Goal: Information Seeking & Learning: Learn about a topic

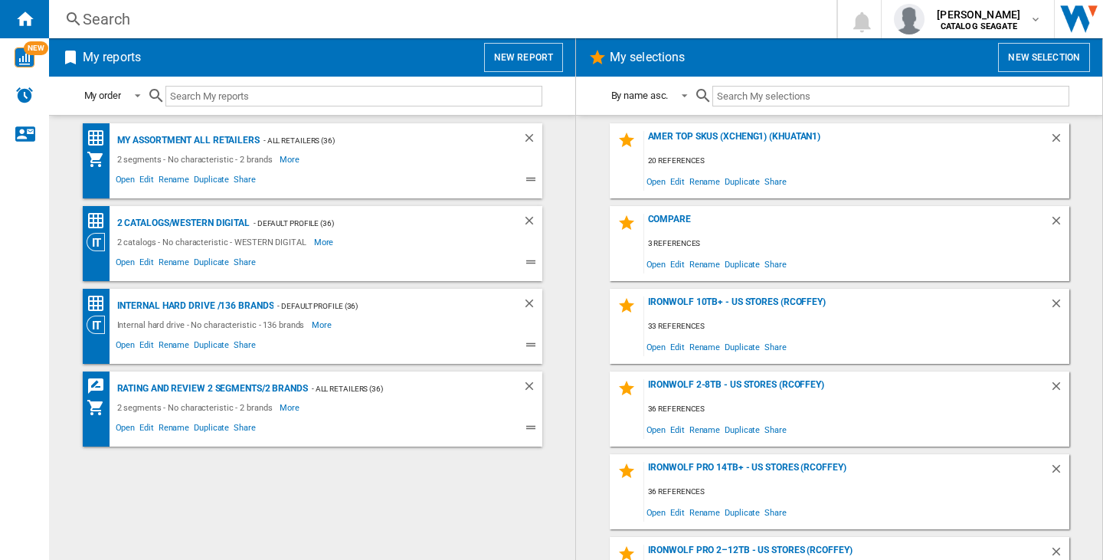
click at [132, 20] on div "Search" at bounding box center [440, 18] width 714 height 21
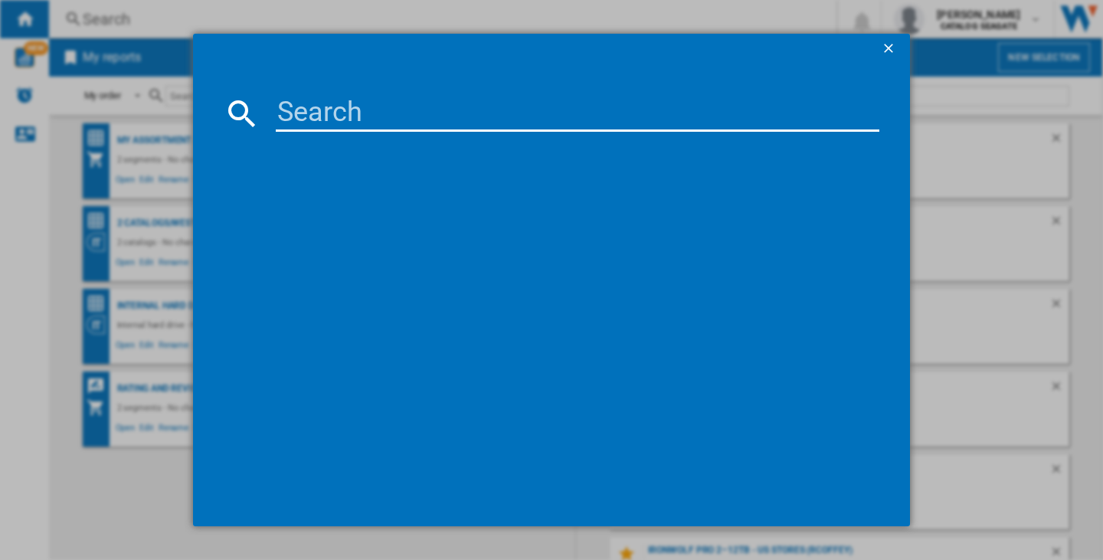
click at [304, 104] on input at bounding box center [578, 113] width 604 height 37
paste input "LACIE D2 PROFESSIONAL STHA20000800 BLACK 20TB"
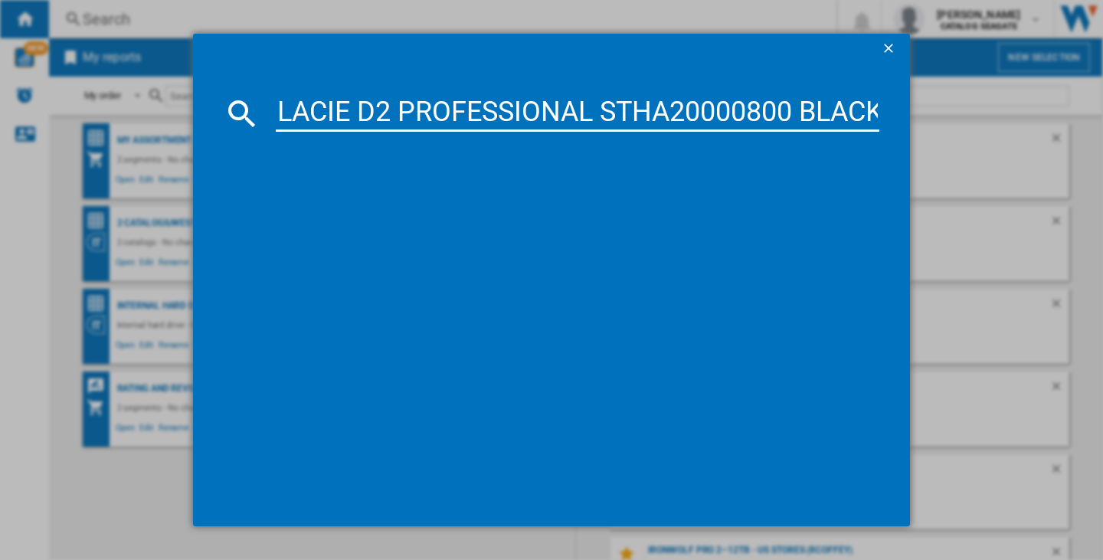
scroll to position [0, 82]
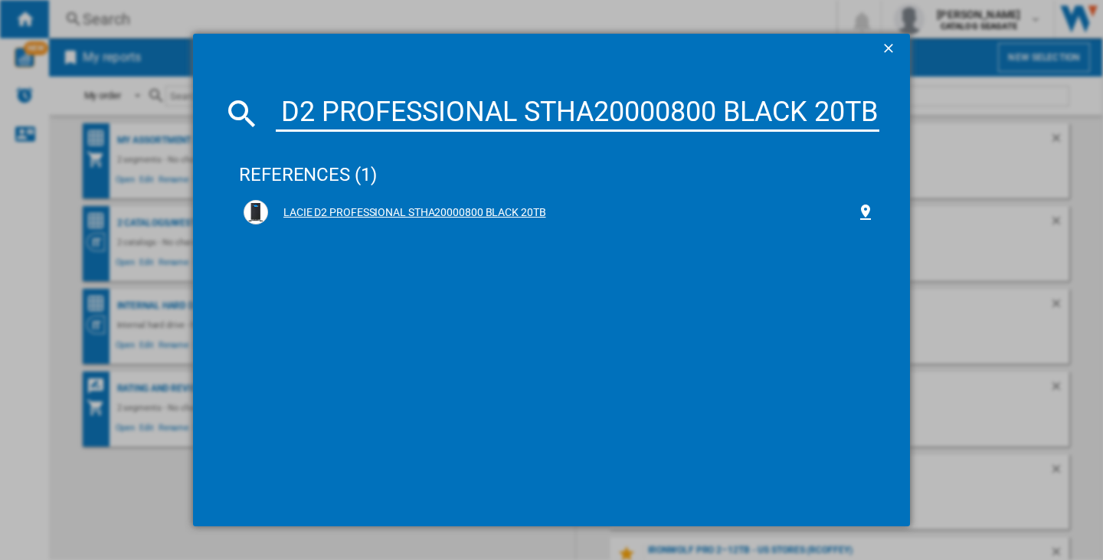
type input "LACIE D2 PROFESSIONAL STHA20000800 BLACK 20TB"
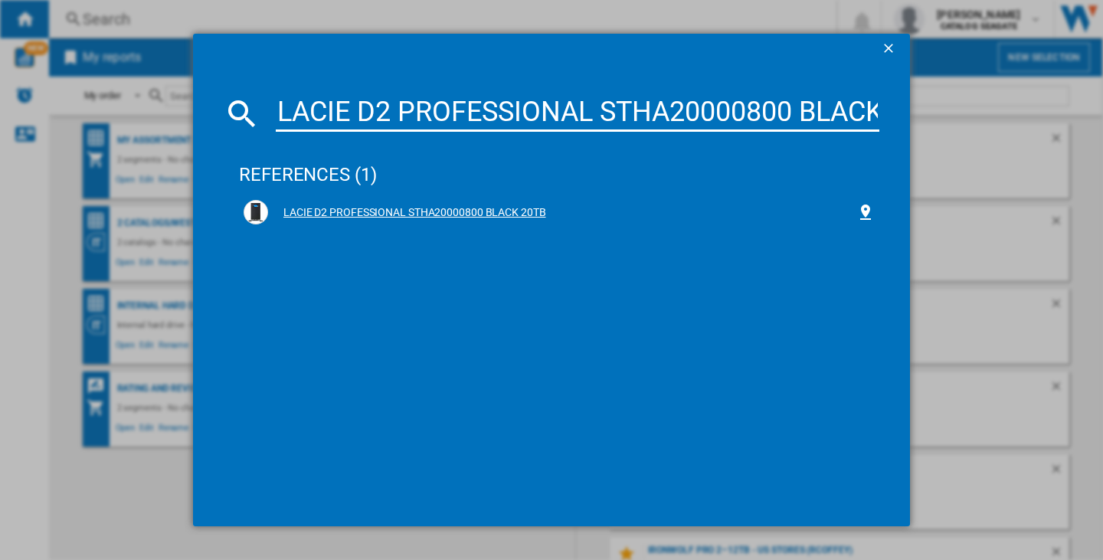
click at [363, 214] on div "LACIE D2 PROFESSIONAL STHA20000800 BLACK 20TB" at bounding box center [562, 212] width 588 height 15
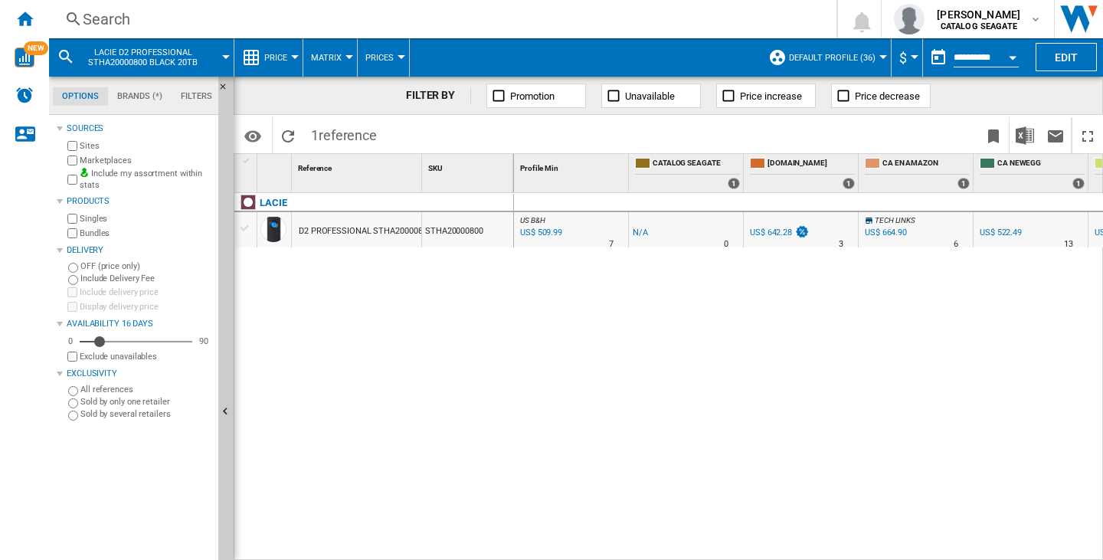
drag, startPoint x: 609, startPoint y: 552, endPoint x: 660, endPoint y: 552, distance: 51.3
click at [660, 552] on div "US B&H : US B&H -1.0 % US$ 509.99 % N/A 7 US B&H : US B&H -1.0 % US$-1 %" at bounding box center [809, 377] width 590 height 368
click at [909, 54] on button "$" at bounding box center [906, 57] width 15 height 38
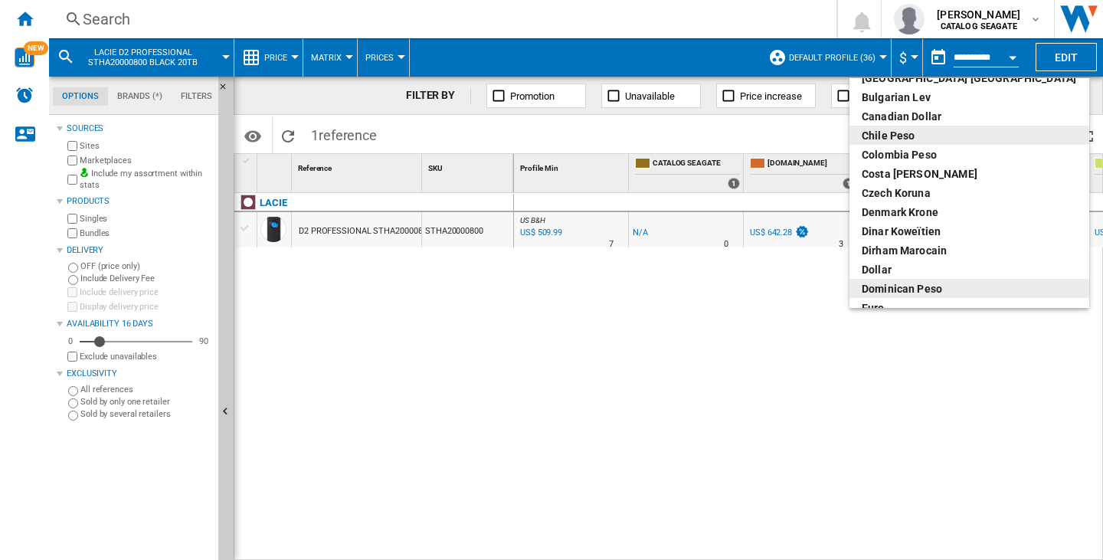
scroll to position [153, 0]
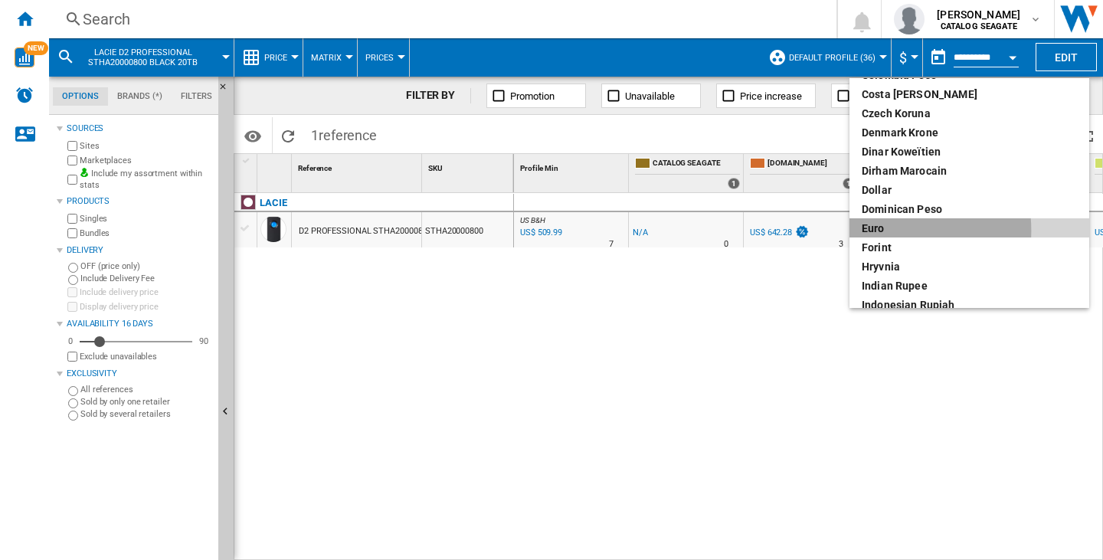
click at [875, 231] on div "euro" at bounding box center [969, 228] width 215 height 15
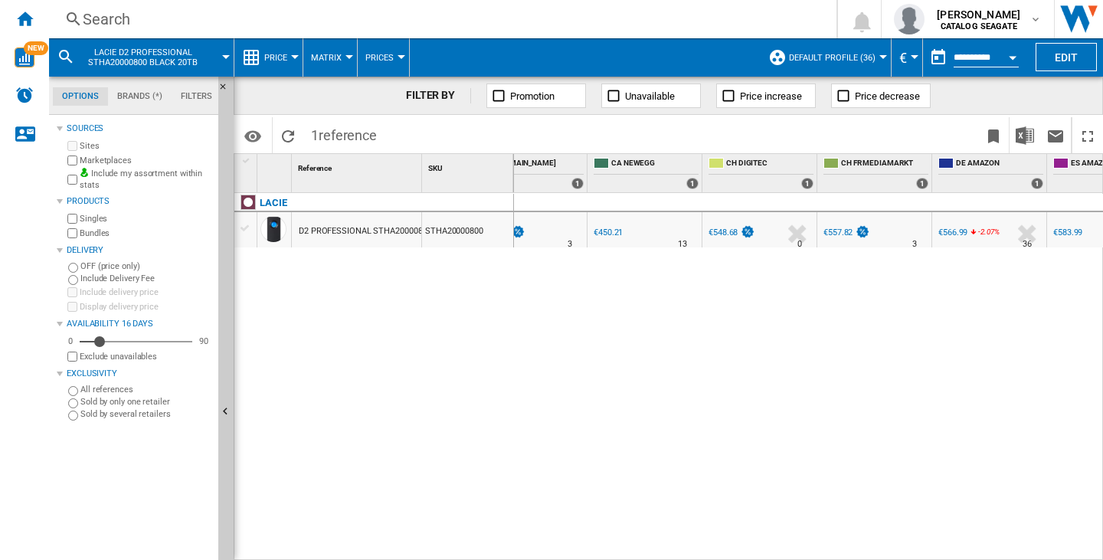
scroll to position [0, 385]
drag, startPoint x: 863, startPoint y: 165, endPoint x: 593, endPoint y: 163, distance: 270.4
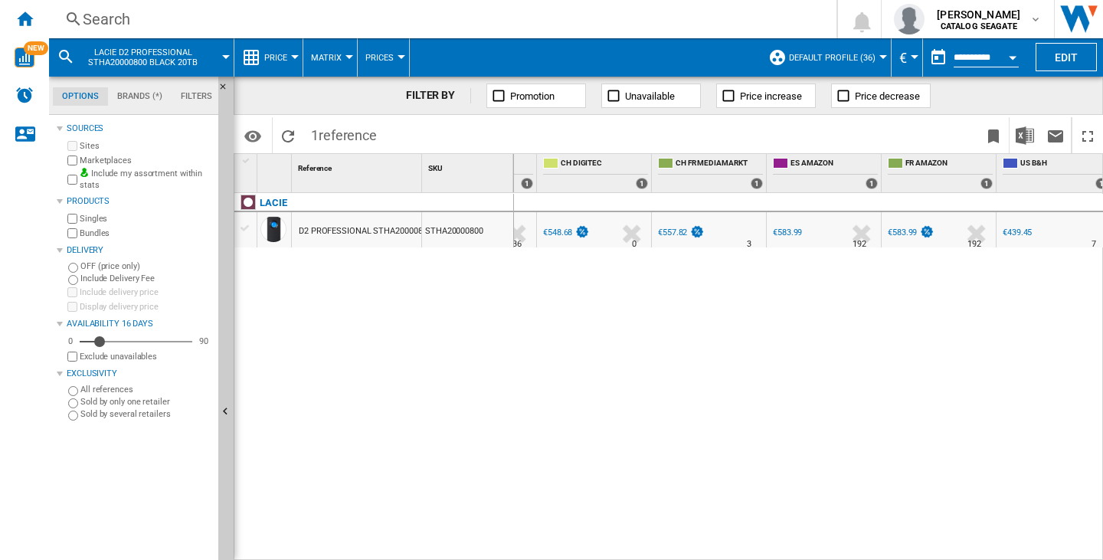
scroll to position [0, 617]
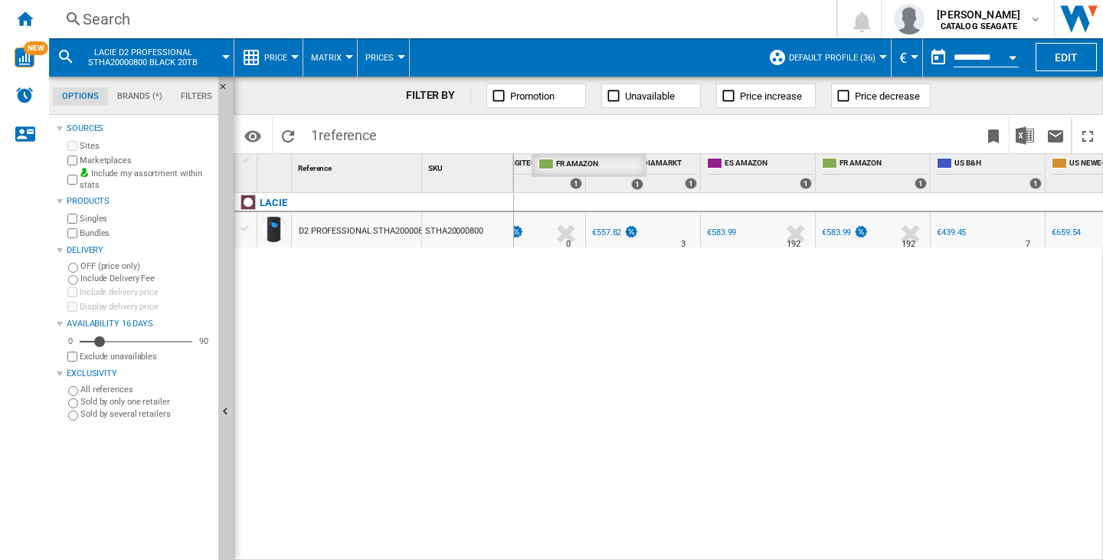
drag, startPoint x: 871, startPoint y: 166, endPoint x: 587, endPoint y: 175, distance: 284.3
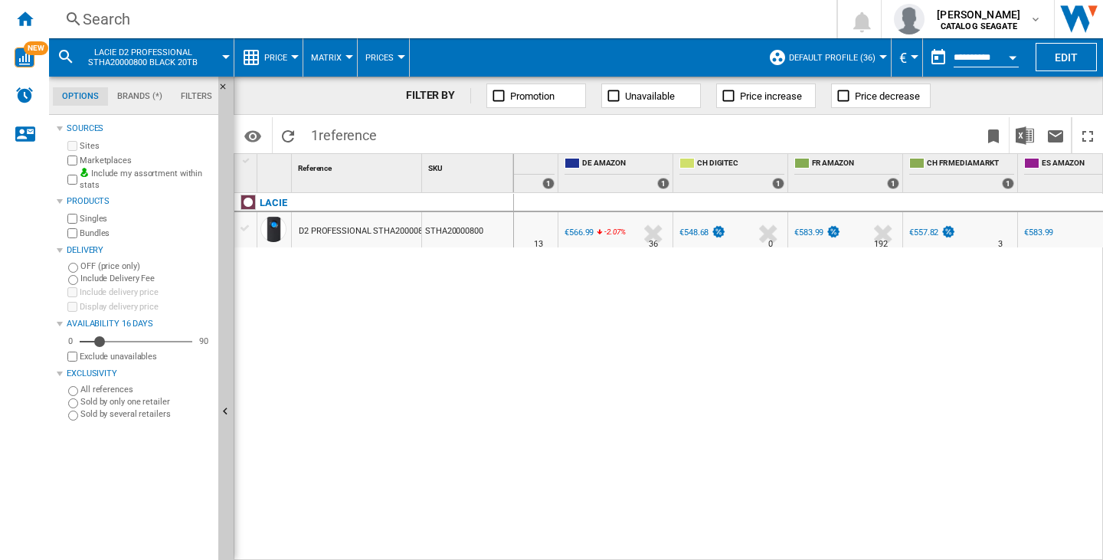
scroll to position [0, 381]
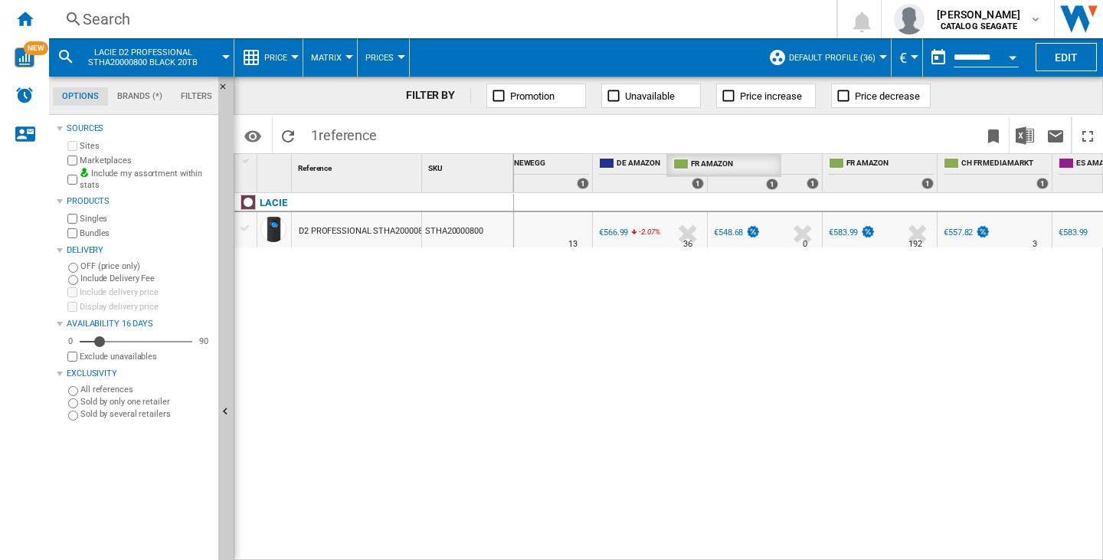
drag, startPoint x: 868, startPoint y: 161, endPoint x: 712, endPoint y: 169, distance: 156.5
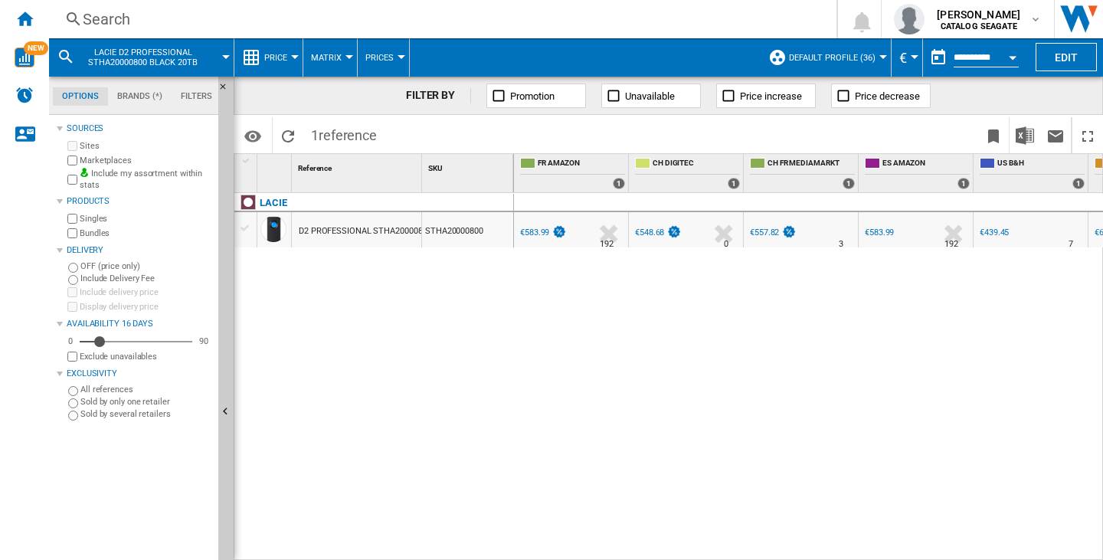
click at [879, 49] on md-menu "Default profile (36) Default profile (36) "All Amazon Sites" (13) All Retailers…" at bounding box center [826, 57] width 131 height 38
click at [879, 57] on div at bounding box center [883, 57] width 8 height 4
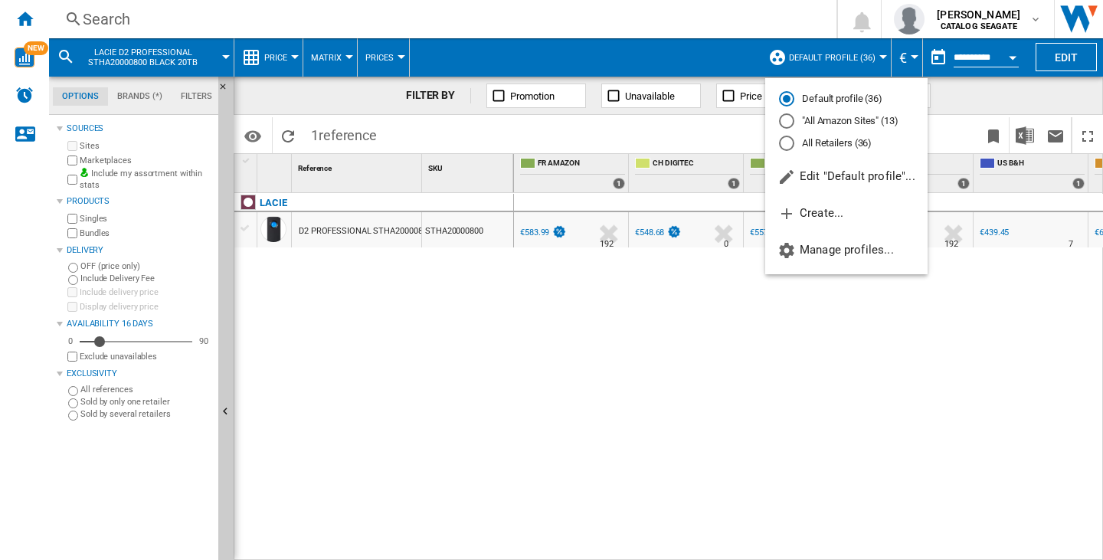
click at [843, 124] on md-radio-button ""All Amazon Sites" (13)" at bounding box center [846, 121] width 135 height 15
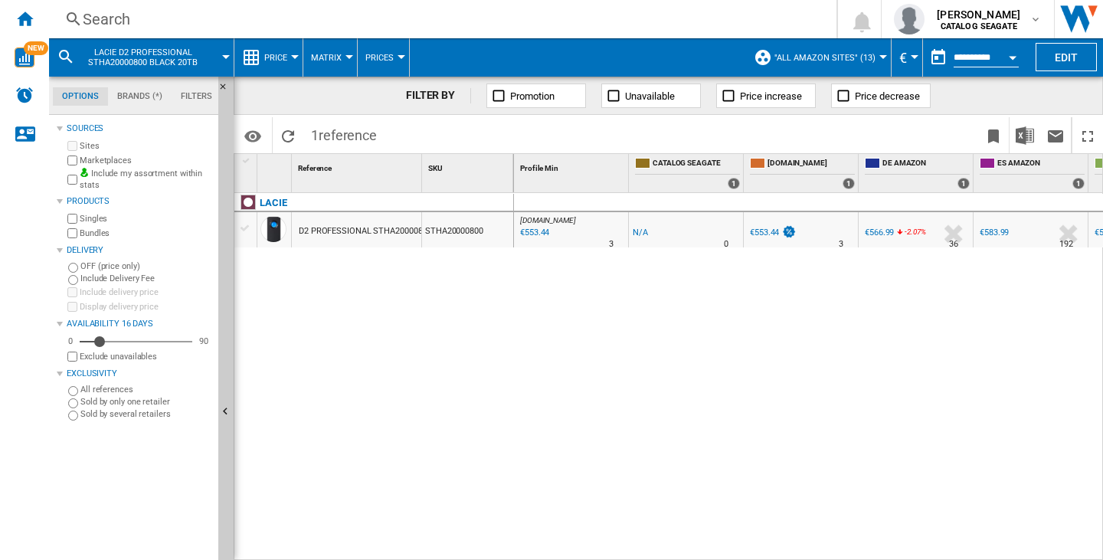
click at [73, 51] on md-icon at bounding box center [66, 56] width 18 height 18
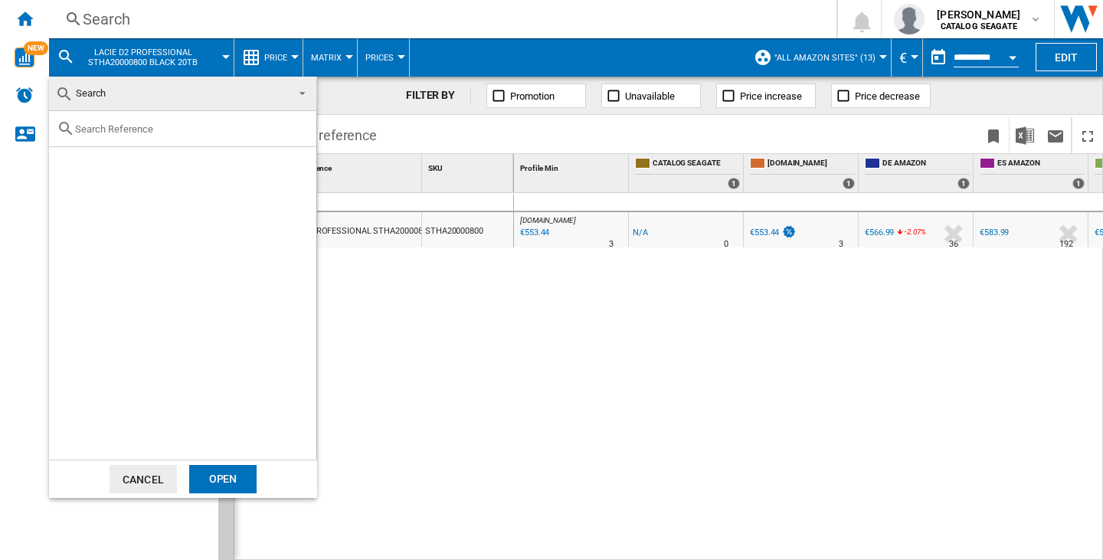
click at [113, 128] on input "text" at bounding box center [192, 128] width 234 height 11
paste input "LACIE D2 PROFESSIONAL STHA10000800 BLACK 10TB"
type input "LACIE D2 PROFESSIONAL STHA10000800 BLACK 10TB"
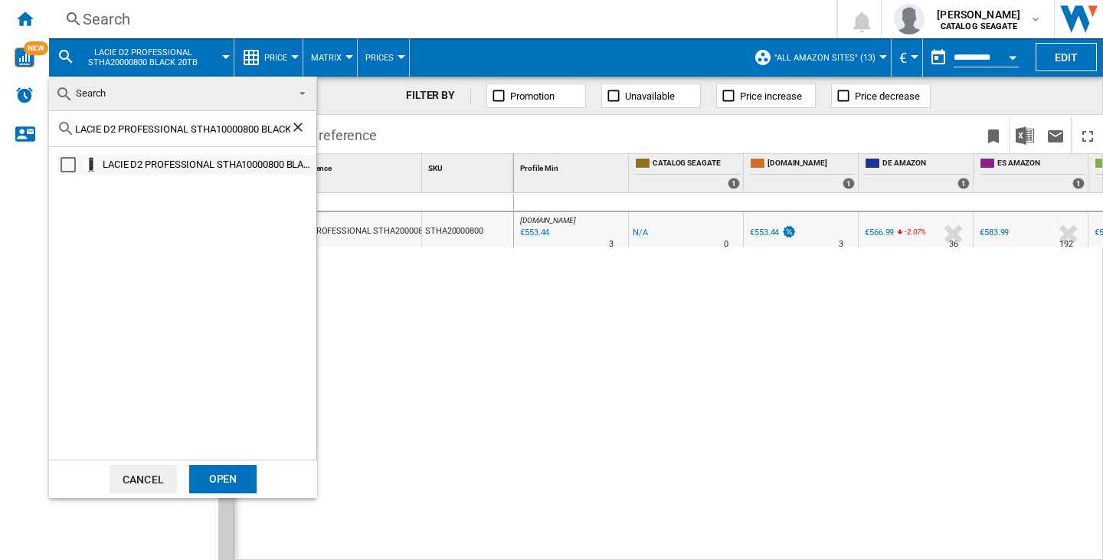
click at [67, 160] on div "Select" at bounding box center [68, 164] width 15 height 15
click at [218, 477] on div "Open" at bounding box center [222, 479] width 67 height 28
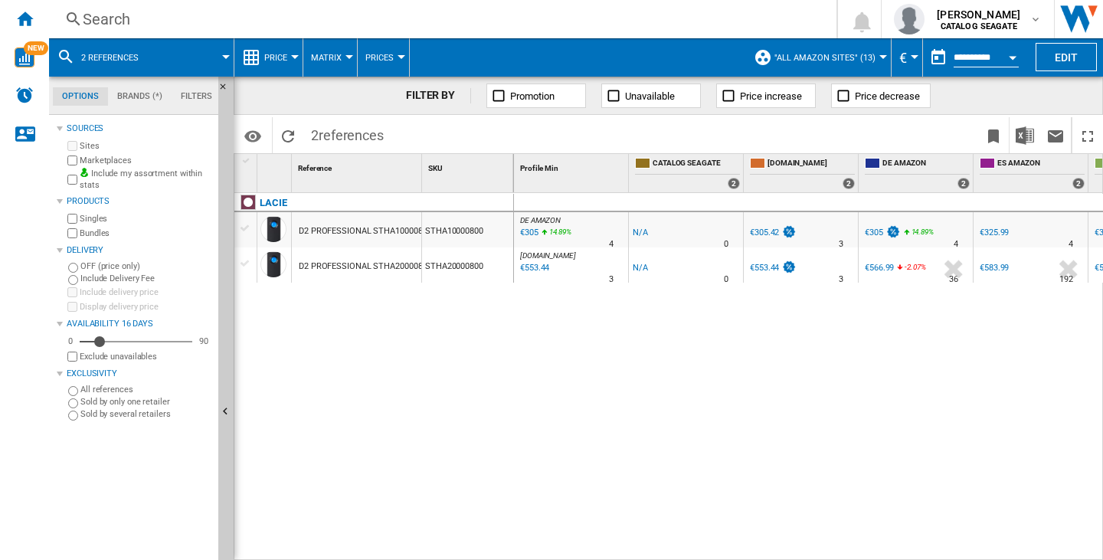
click at [67, 54] on md-icon at bounding box center [66, 56] width 18 height 18
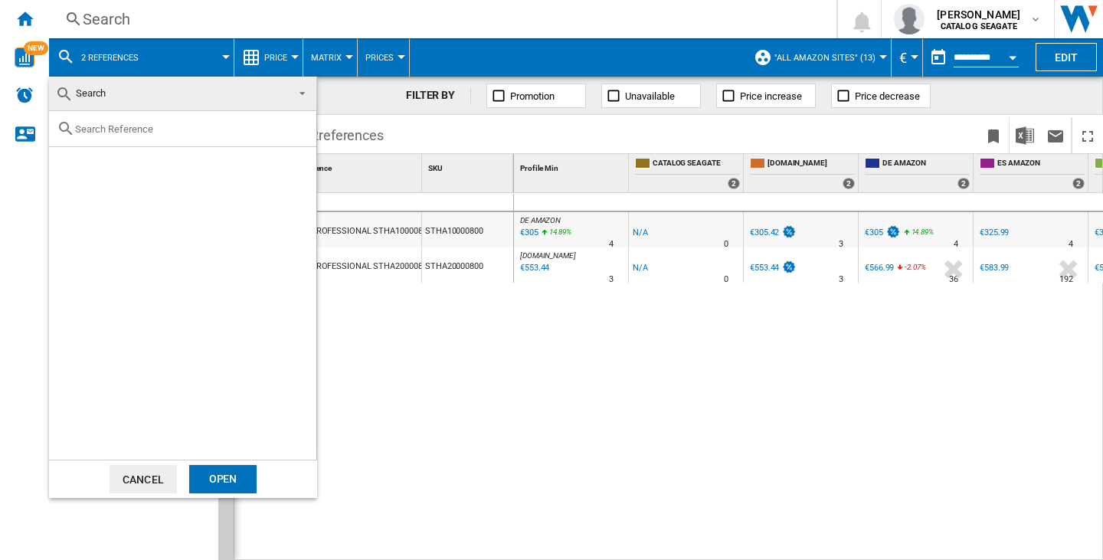
click at [109, 126] on input "text" at bounding box center [192, 128] width 234 height 11
paste input "LACIE 1BIG DOCK STHW2000800 BLACK 2TB"
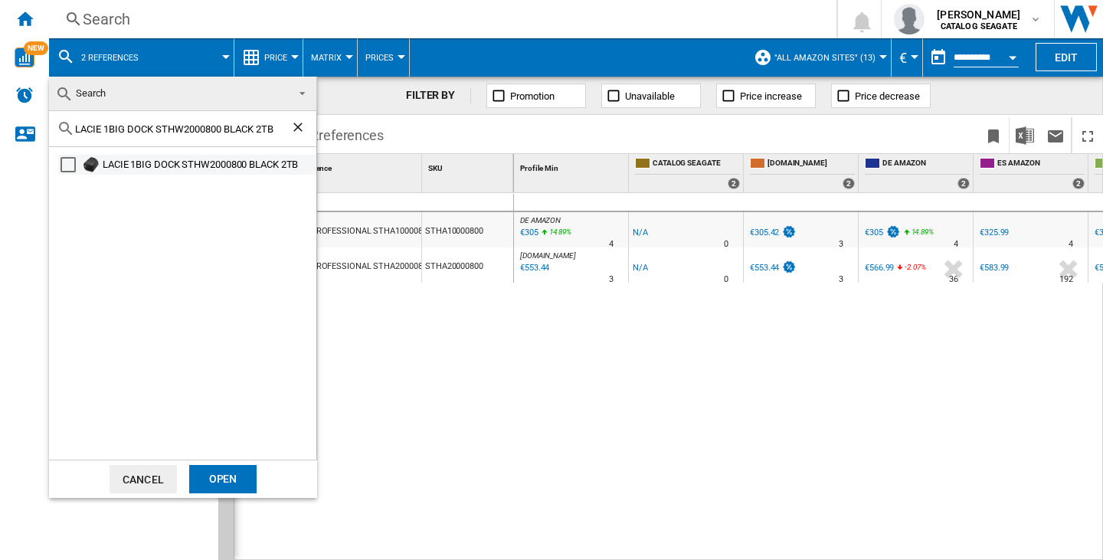
type input "LACIE 1BIG DOCK STHW2000800 BLACK 2TB"
click at [67, 165] on div "Select" at bounding box center [68, 164] width 15 height 15
click at [219, 468] on div "Open" at bounding box center [222, 479] width 67 height 28
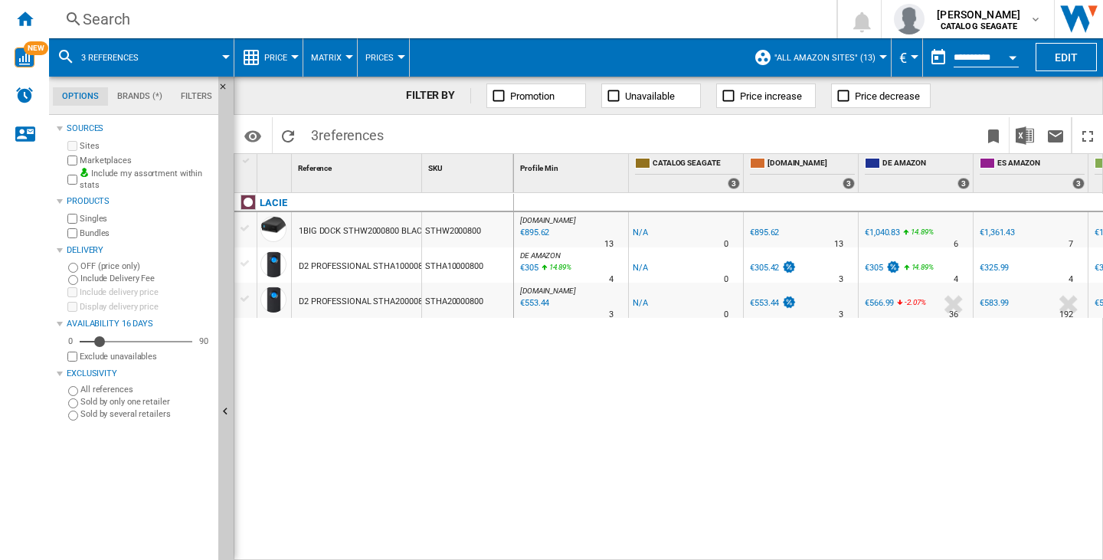
click at [71, 54] on md-icon at bounding box center [66, 56] width 18 height 18
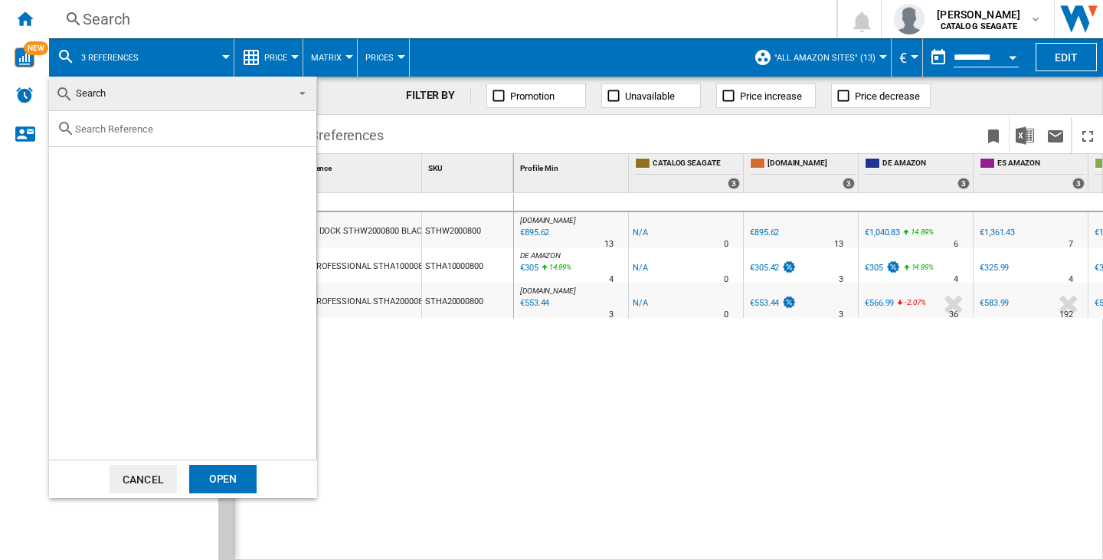
click at [151, 129] on input "text" at bounding box center [192, 128] width 234 height 11
paste input "SEAGATE IRONWOLF ST4000VNZ06 4TB"
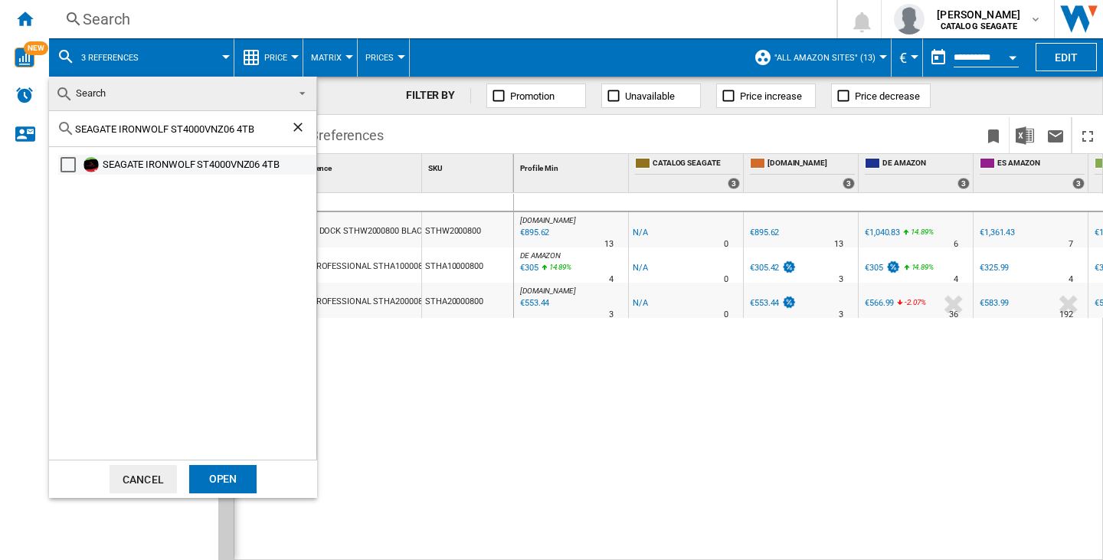
type input "SEAGATE IRONWOLF ST4000VNZ06 4TB"
click at [73, 165] on div "Select" at bounding box center [68, 164] width 15 height 15
click at [227, 480] on div "Open" at bounding box center [222, 479] width 67 height 28
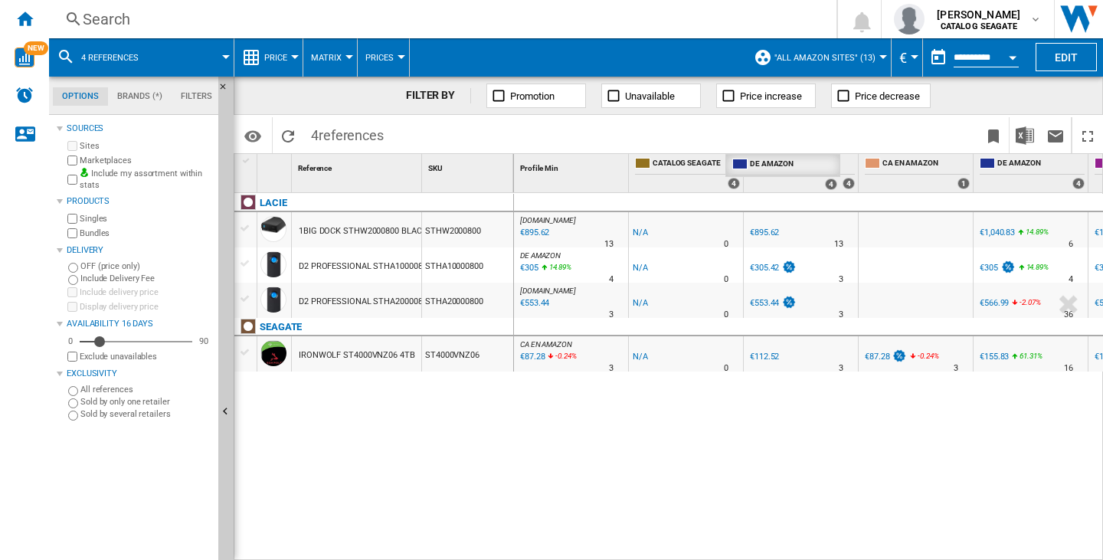
drag, startPoint x: 1014, startPoint y: 166, endPoint x: 759, endPoint y: 168, distance: 255.1
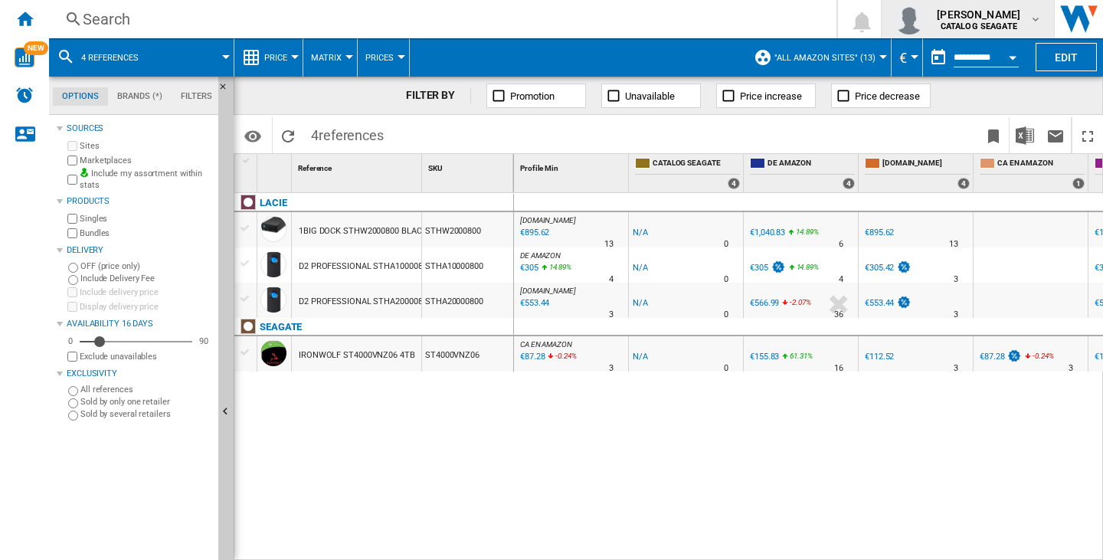
click at [1040, 13] on md-icon "button" at bounding box center [1036, 19] width 12 height 12
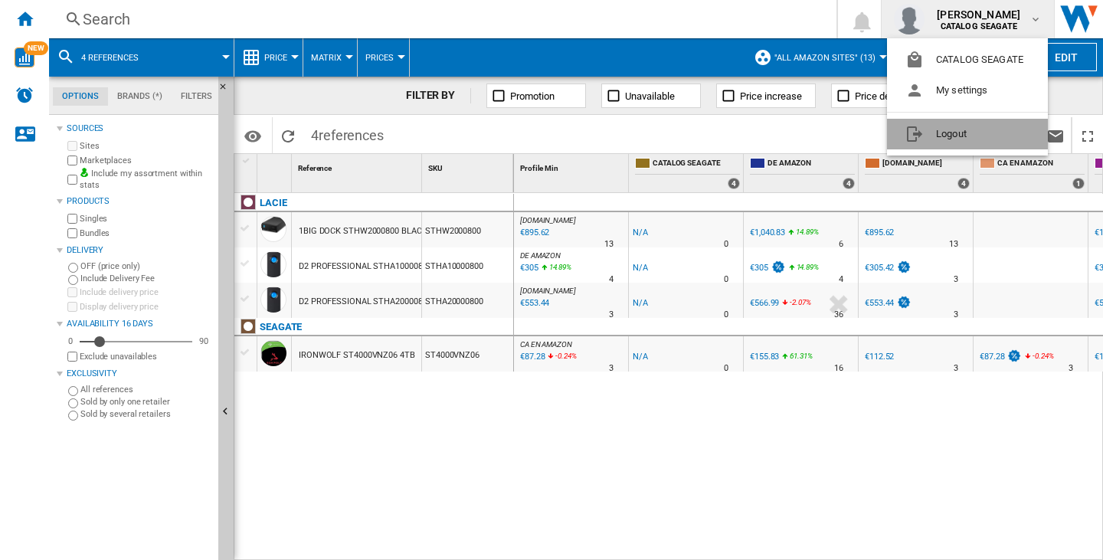
click at [945, 140] on button "Logout" at bounding box center [967, 134] width 161 height 31
